Goal: Task Accomplishment & Management: Use online tool/utility

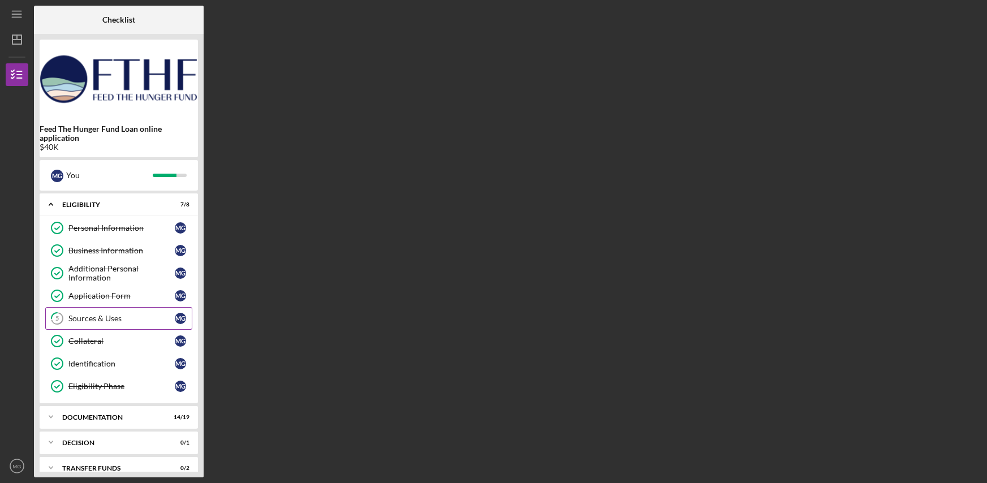
click at [93, 314] on div "Sources & Uses" at bounding box center [121, 318] width 106 height 9
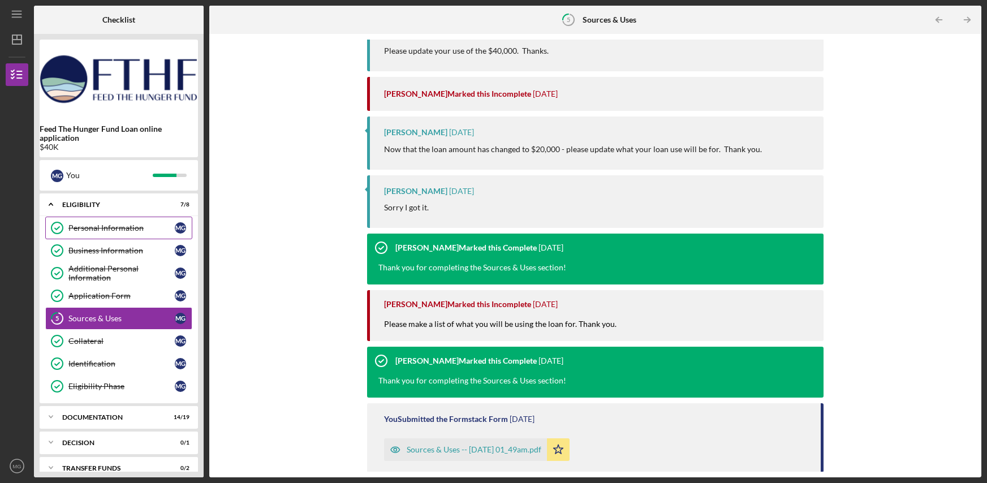
scroll to position [13, 0]
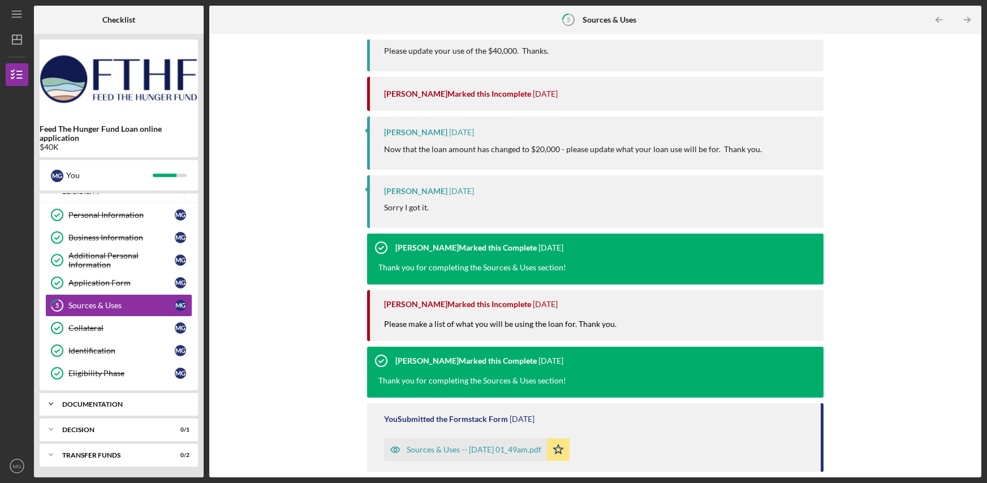
click at [124, 401] on div "Documentation" at bounding box center [123, 404] width 122 height 7
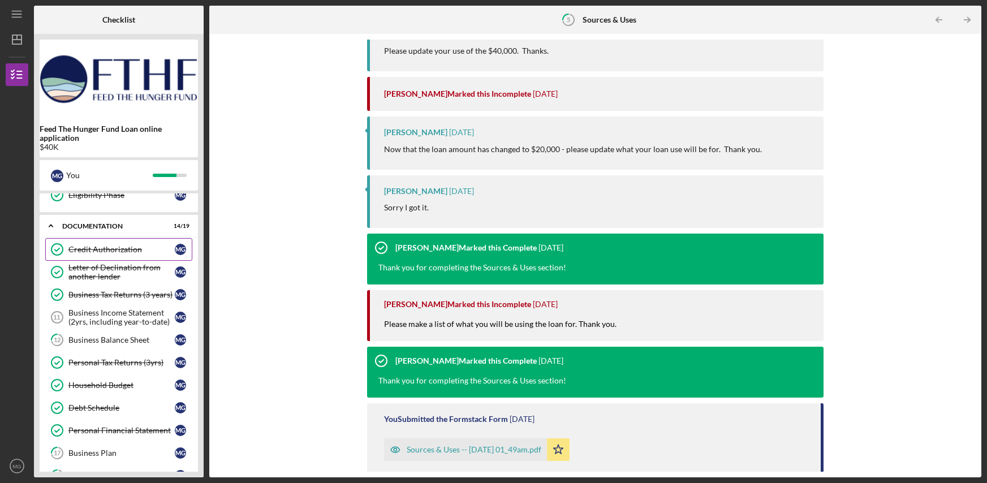
scroll to position [139, 0]
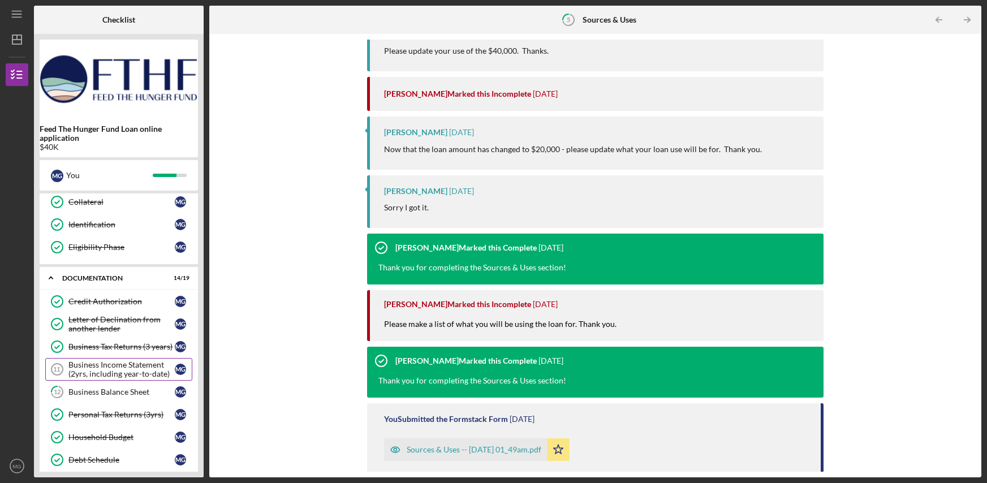
click at [113, 369] on div "Business Income Statement (2yrs, including year-to-date)" at bounding box center [121, 369] width 106 height 18
